Goal: Task Accomplishment & Management: Use online tool/utility

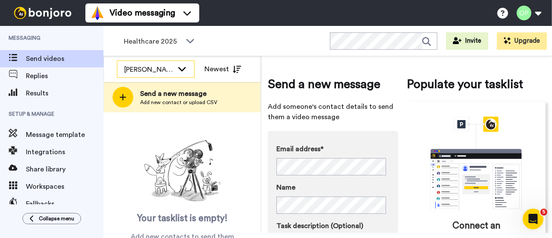
click at [173, 74] on div "Kelly Clifford" at bounding box center [155, 69] width 77 height 17
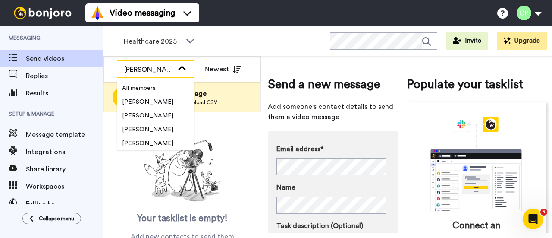
click at [173, 74] on div "Kelly Clifford" at bounding box center [155, 69] width 77 height 17
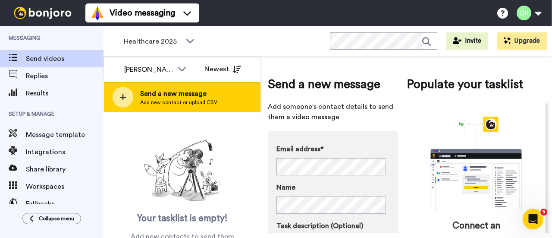
click at [163, 94] on span "Send a new message" at bounding box center [178, 93] width 77 height 10
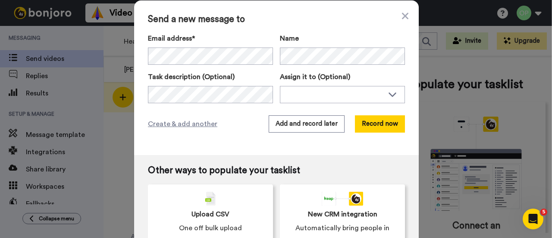
drag, startPoint x: 403, startPoint y: 15, endPoint x: 140, endPoint y: 103, distance: 277.7
click at [403, 15] on icon at bounding box center [405, 16] width 6 height 6
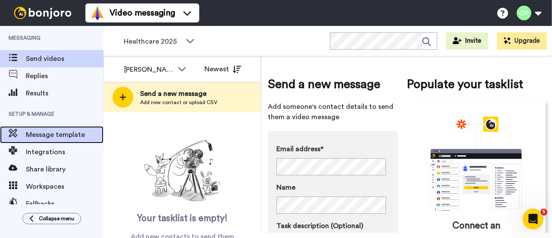
click at [41, 134] on span "Message template" at bounding box center [65, 134] width 78 height 10
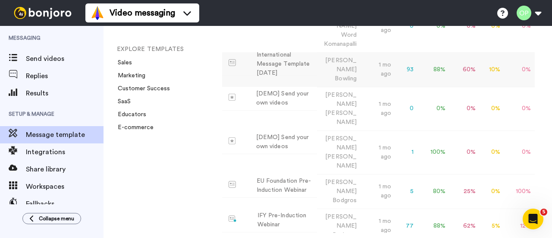
scroll to position [302, 0]
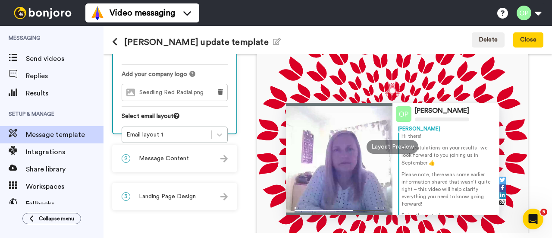
scroll to position [86, 0]
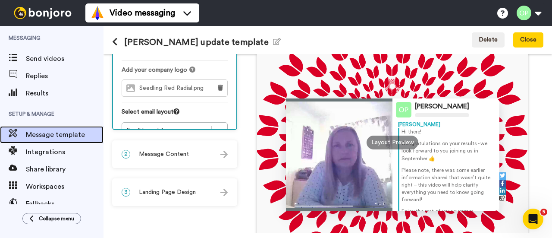
click at [53, 131] on span "Message template" at bounding box center [65, 134] width 78 height 10
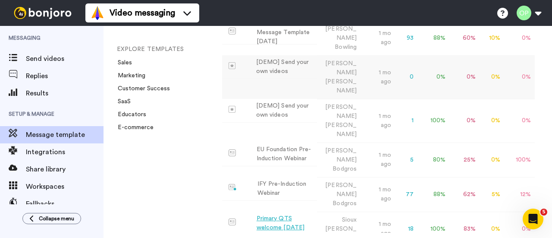
scroll to position [302, 0]
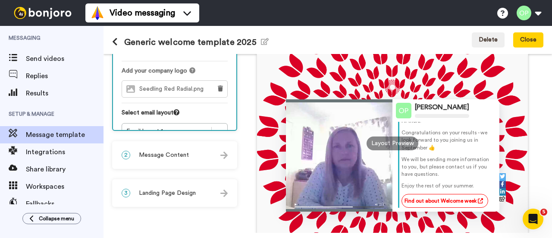
scroll to position [43, 0]
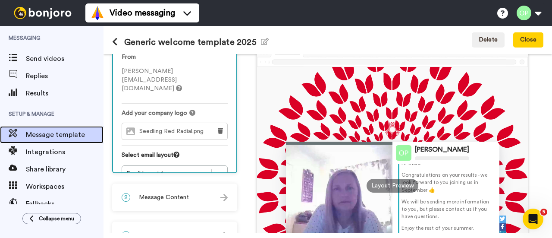
click at [47, 138] on span "Message template" at bounding box center [65, 134] width 78 height 10
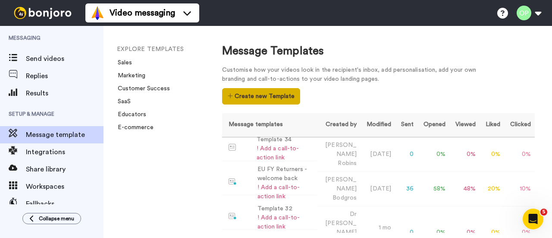
click at [239, 98] on button "Create new Template" at bounding box center [261, 96] width 78 height 16
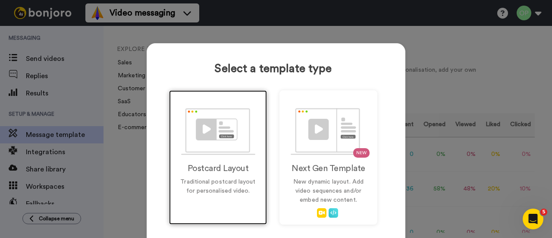
click at [206, 159] on div "Postcard Layout Traditional postcard layout for personalised video." at bounding box center [218, 157] width 98 height 134
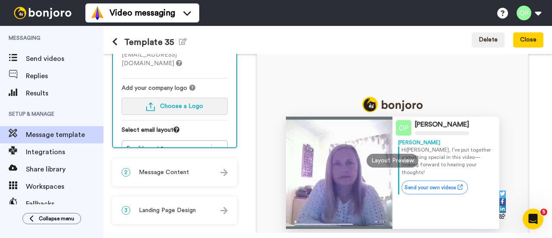
scroll to position [86, 0]
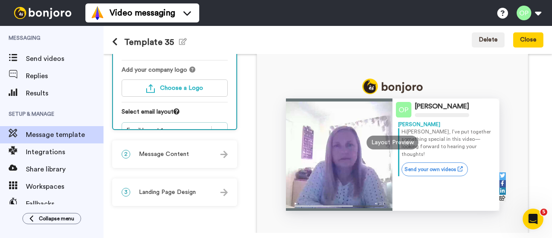
click at [220, 126] on icon at bounding box center [219, 130] width 9 height 9
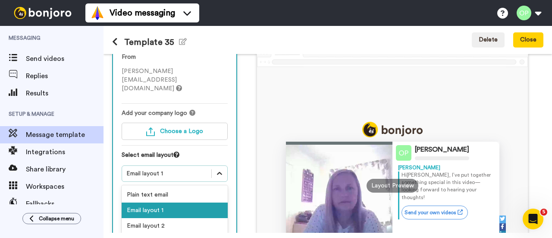
scroll to position [0, 0]
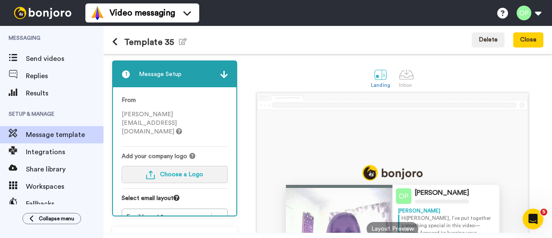
click at [202, 166] on button "Choose a Logo" at bounding box center [175, 174] width 106 height 17
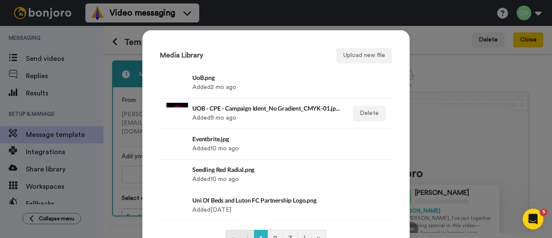
scroll to position [43, 0]
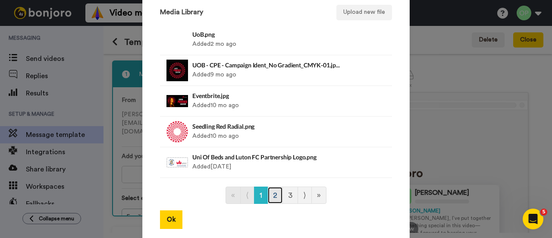
click at [271, 194] on link "2" at bounding box center [275, 194] width 16 height 17
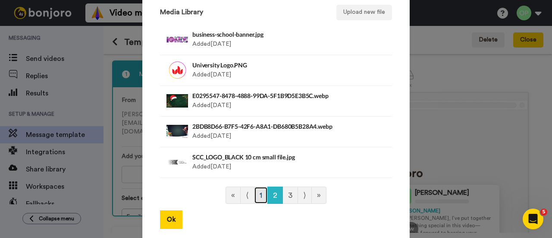
click at [260, 194] on link "1" at bounding box center [261, 194] width 14 height 17
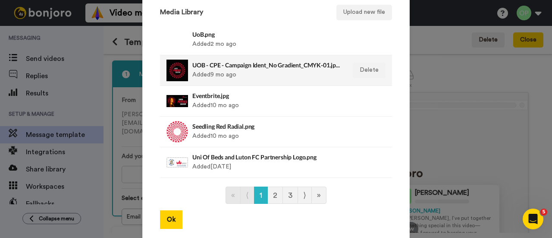
click at [236, 77] on div "UOB - CPE - Campaign Ident_No Gradient_CMYK-01.jpeg Added 9 mo ago" at bounding box center [266, 70] width 149 height 22
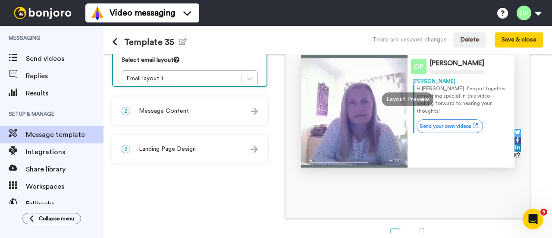
scroll to position [86, 0]
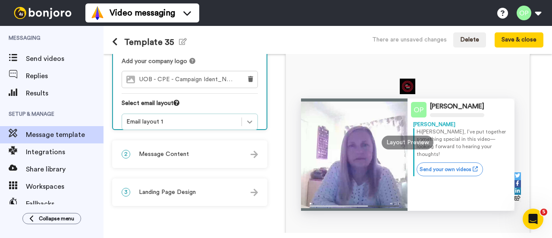
click at [244, 114] on div at bounding box center [250, 122] width 16 height 16
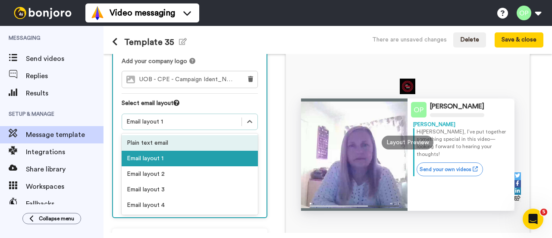
click at [207, 135] on div "Plain text email" at bounding box center [190, 143] width 136 height 16
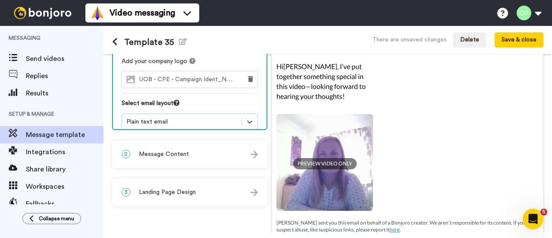
click at [208, 117] on div "Plain text email" at bounding box center [181, 121] width 111 height 9
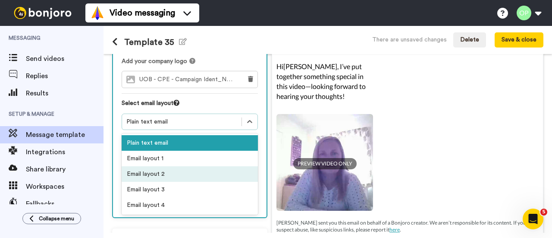
click at [193, 166] on div "Email layout 2" at bounding box center [190, 174] width 136 height 16
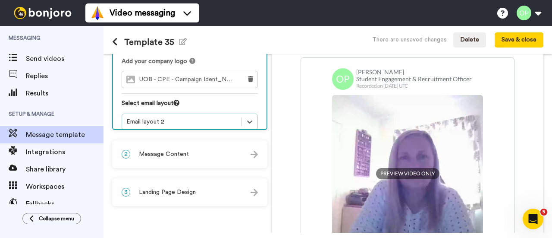
scroll to position [43, 0]
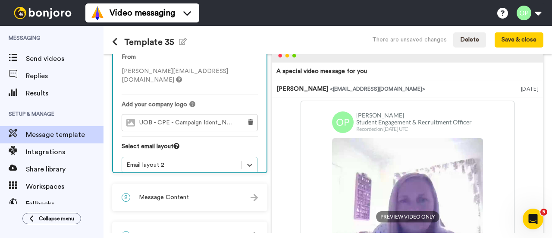
click at [203, 159] on div "option Email layout 2, selected. Select is focused , press Down to open the men…" at bounding box center [190, 164] width 136 height 16
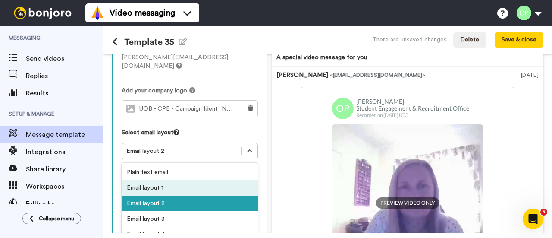
click at [179, 180] on div "Email layout 1" at bounding box center [190, 188] width 136 height 16
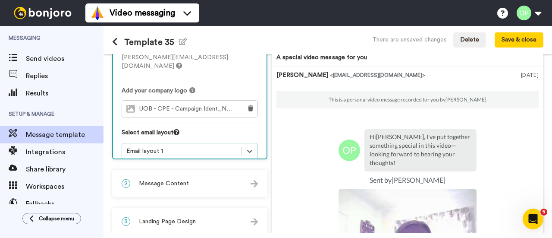
click at [207, 147] on div "Email layout 1" at bounding box center [181, 151] width 111 height 9
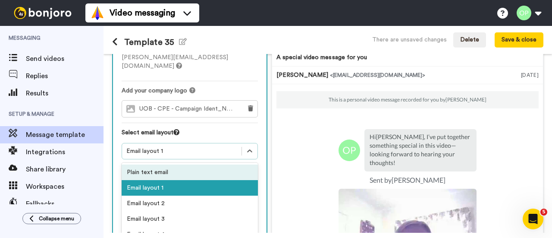
click at [194, 164] on div "Plain text email" at bounding box center [190, 172] width 136 height 16
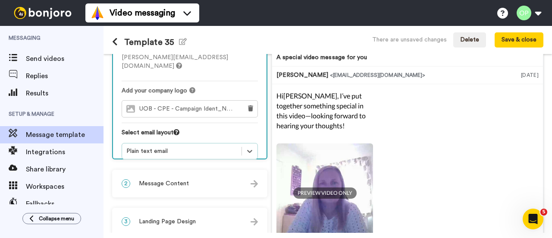
click at [202, 182] on div "2 Message Content" at bounding box center [189, 183] width 153 height 26
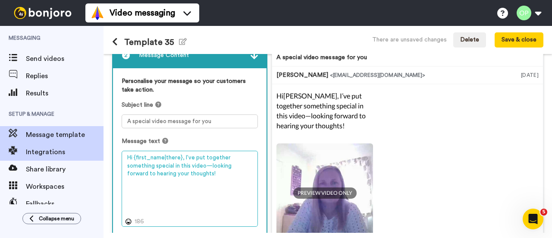
drag, startPoint x: 200, startPoint y: 187, endPoint x: 102, endPoint y: 154, distance: 103.5
click at [102, 154] on div "Messaging Send videos Replies Results Setup & Manage Message template Integrati…" at bounding box center [276, 132] width 552 height 212
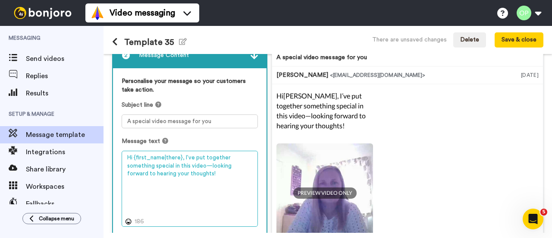
paste textarea "ello I hope this message finds you well. My name is [PERSON_NAME], and I’m the …"
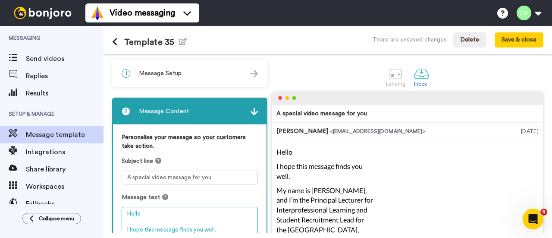
scroll to position [0, 0]
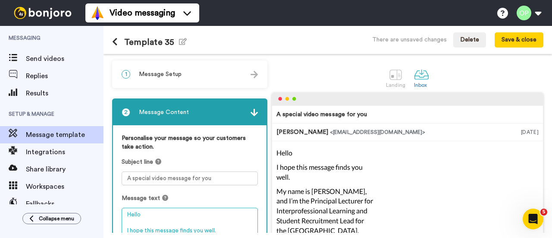
type textarea "Hello I hope this message finds you well. My name is [PERSON_NAME], and I’m the…"
click at [200, 78] on div "1 Message Setup" at bounding box center [189, 74] width 153 height 26
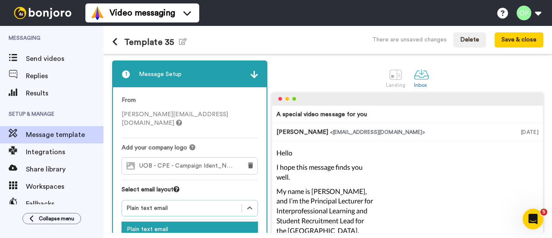
click at [185, 196] on div "1 Message Setup From [PERSON_NAME][EMAIL_ADDRESS][DOMAIN_NAME] Add your company…" at bounding box center [191, 230] width 159 height 340
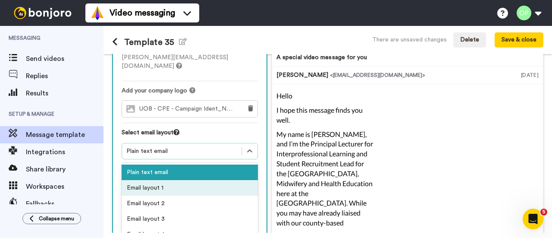
click at [183, 180] on div "Email layout 1" at bounding box center [190, 188] width 136 height 16
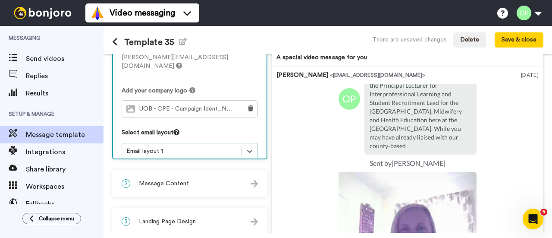
scroll to position [86, 0]
click at [184, 184] on span "Message Content" at bounding box center [164, 183] width 50 height 9
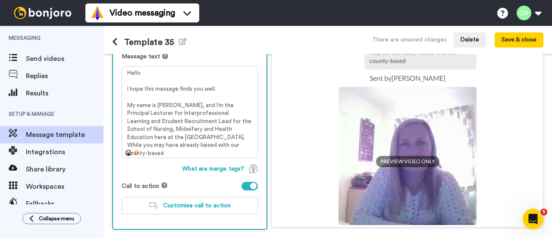
scroll to position [143, 0]
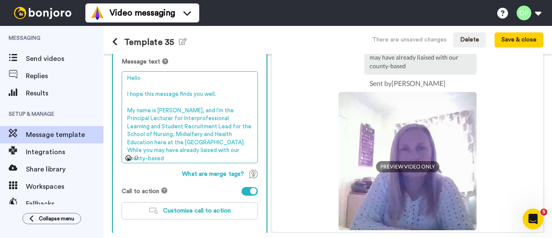
drag, startPoint x: 195, startPoint y: 143, endPoint x: 122, endPoint y: 58, distance: 111.8
click at [122, 58] on div "Message text Hello I hope this message finds you well. My name is [PERSON_NAME]…" at bounding box center [190, 109] width 136 height 105
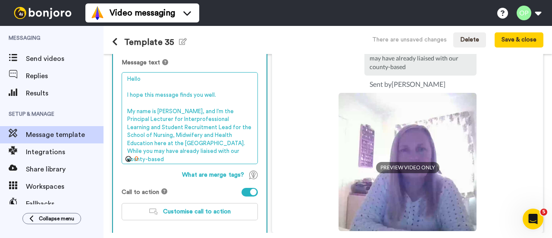
drag, startPoint x: 191, startPoint y: 152, endPoint x: 119, endPoint y: 76, distance: 104.6
click at [119, 76] on div "Personalise your message so your customers take action. Subject line A special …" at bounding box center [189, 112] width 153 height 245
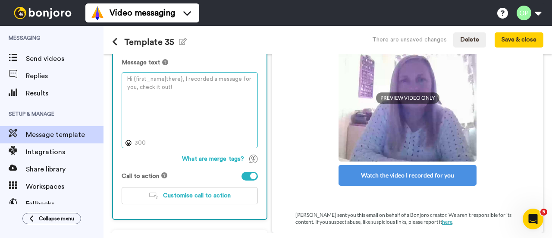
scroll to position [59, 0]
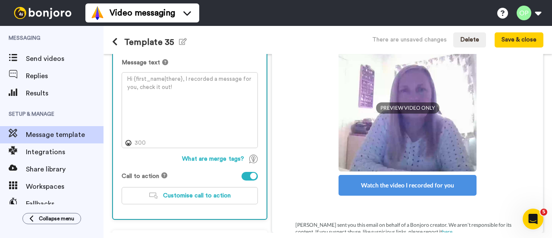
click at [271, 31] on div "Template 35 Edit name There are unsaved changes Delete Save & close" at bounding box center [327, 40] width 448 height 28
